Goal: Transaction & Acquisition: Purchase product/service

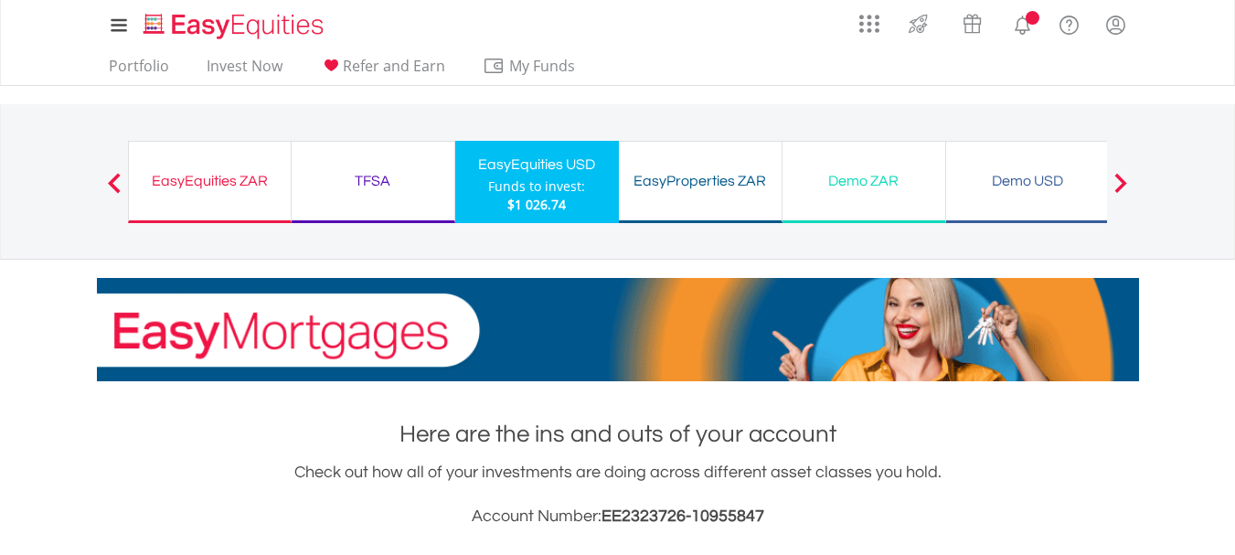
scroll to position [176, 347]
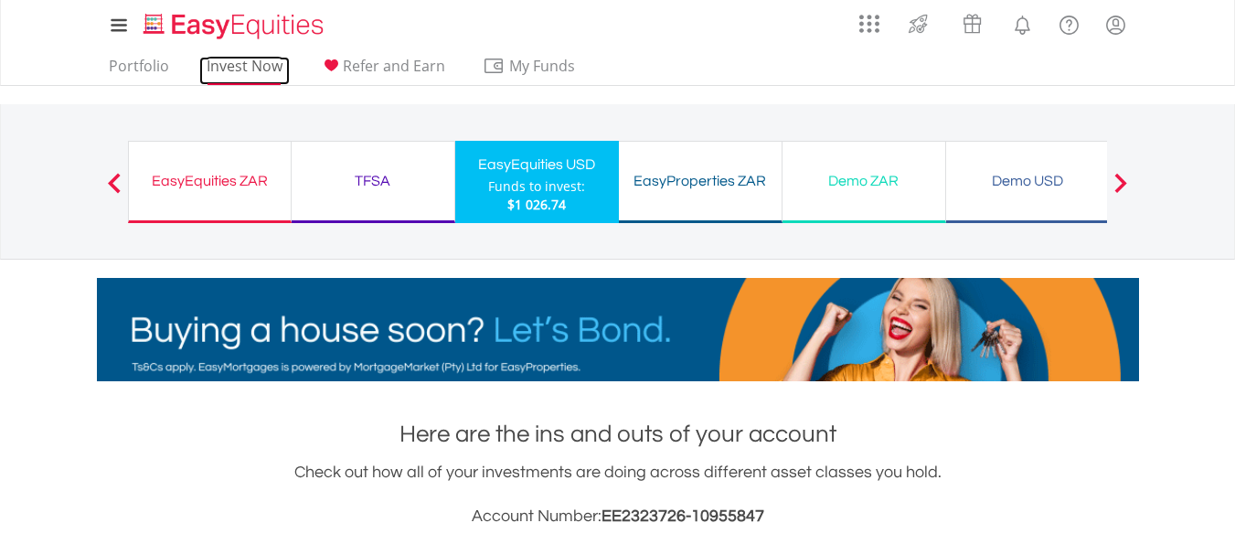
click at [242, 63] on link "Invest Now" at bounding box center [244, 71] width 91 height 28
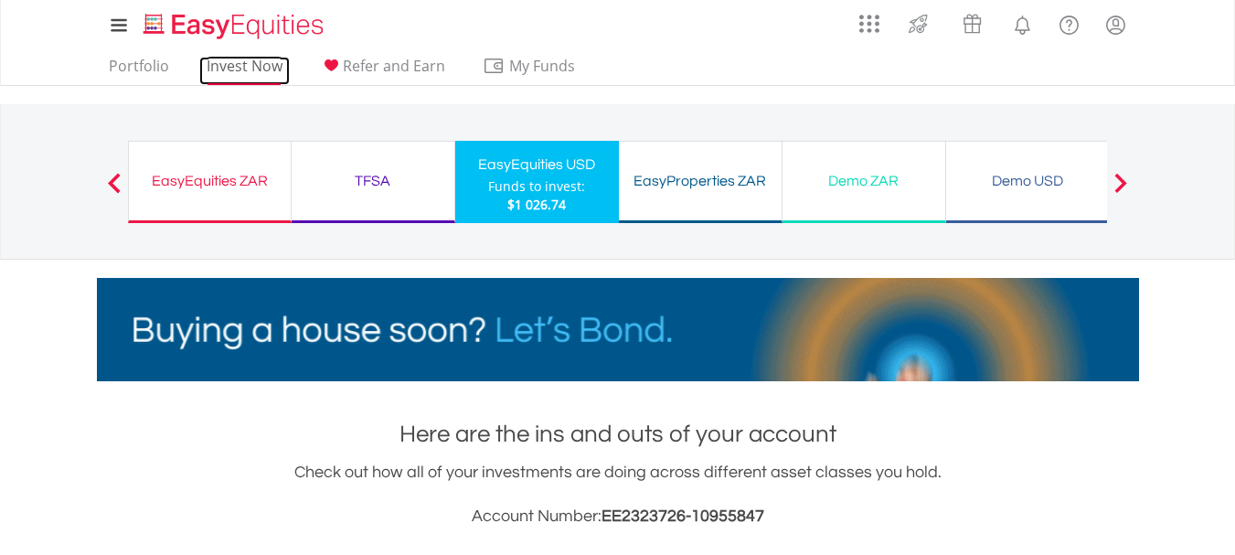
click at [242, 63] on link "Invest Now" at bounding box center [244, 71] width 91 height 28
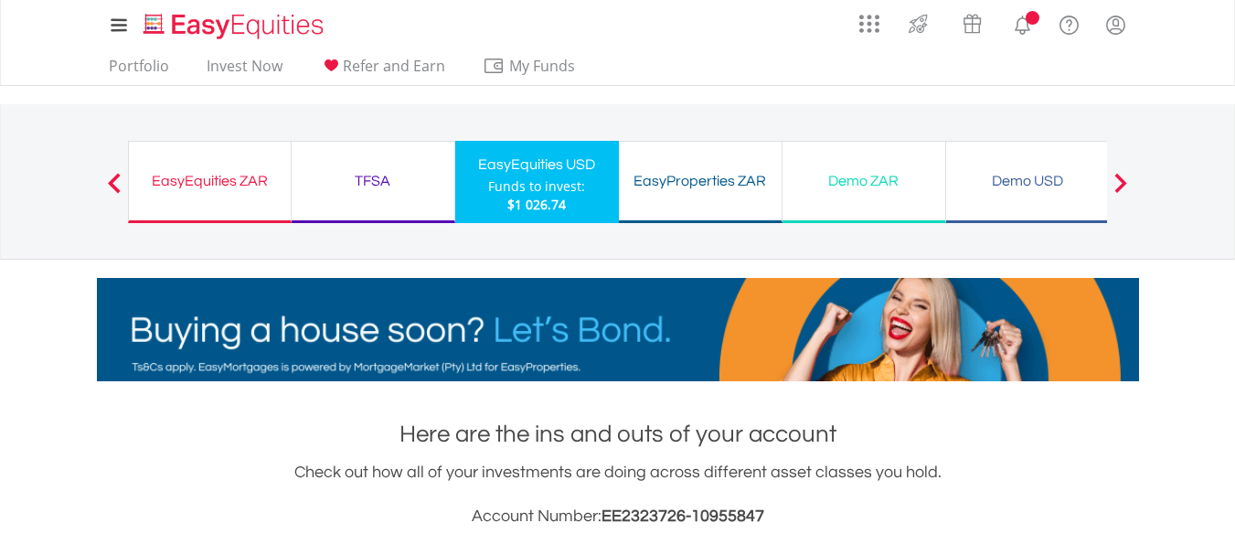
scroll to position [176, 347]
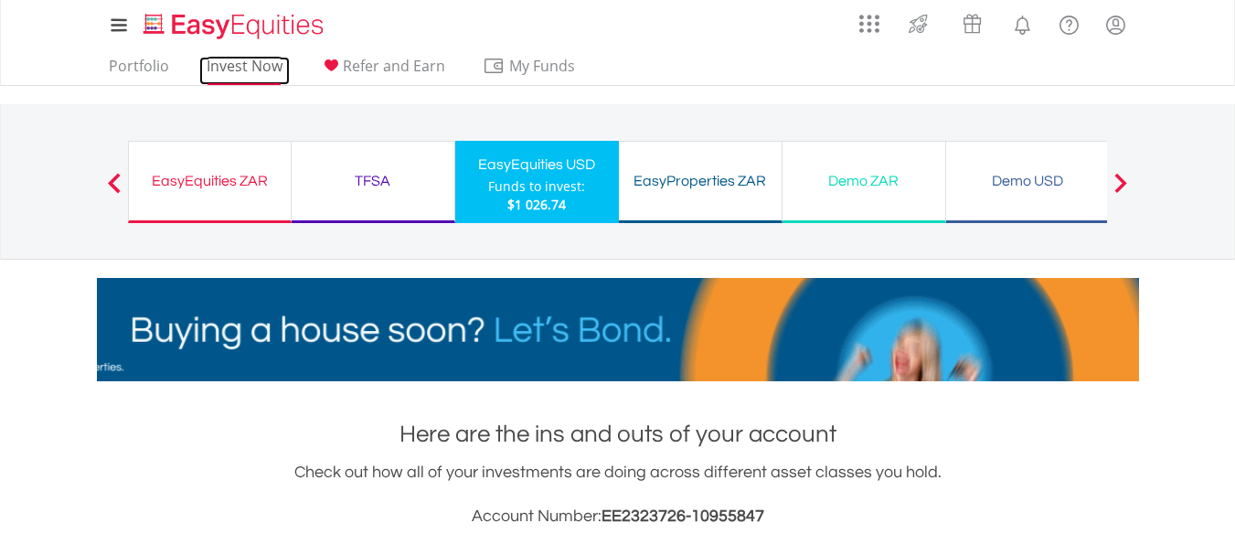
click at [256, 67] on link "Invest Now" at bounding box center [244, 71] width 91 height 28
